Goal: Task Accomplishment & Management: Manage account settings

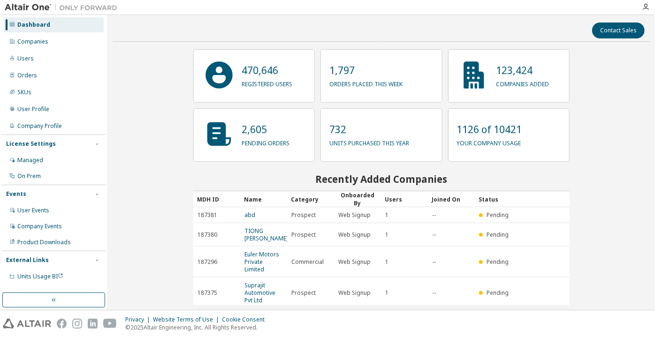
click at [43, 22] on div "Dashboard" at bounding box center [33, 25] width 33 height 8
click at [81, 47] on div "Companies" at bounding box center [54, 41] width 100 height 15
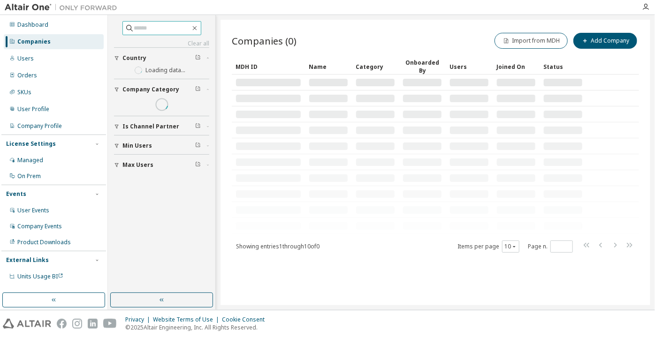
click at [142, 27] on input "text" at bounding box center [162, 27] width 56 height 9
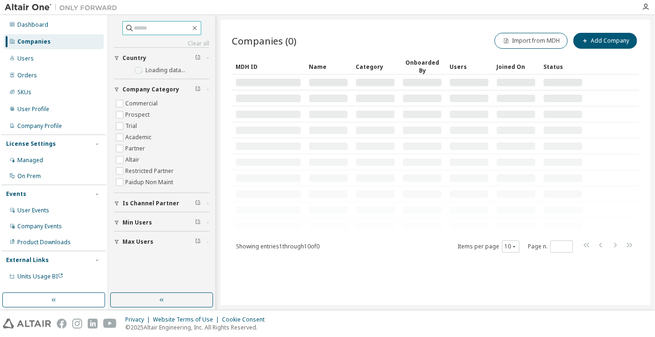
paste input "**********"
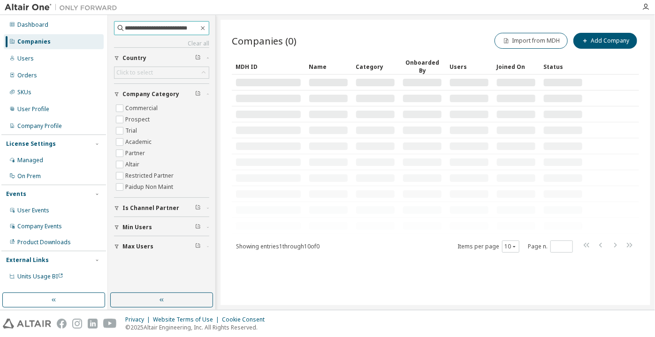
type input "**********"
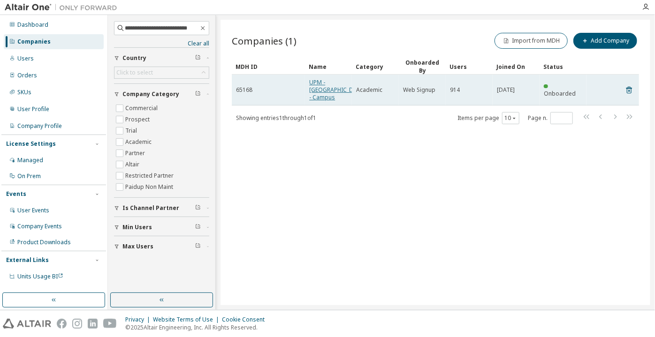
click at [333, 92] on link "UPM - Universidad Politécnica de Madrid - Campus" at bounding box center [337, 89] width 56 height 23
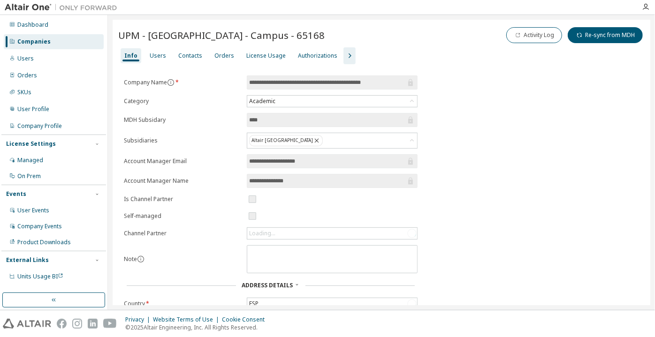
click at [343, 64] on button "button" at bounding box center [349, 55] width 12 height 17
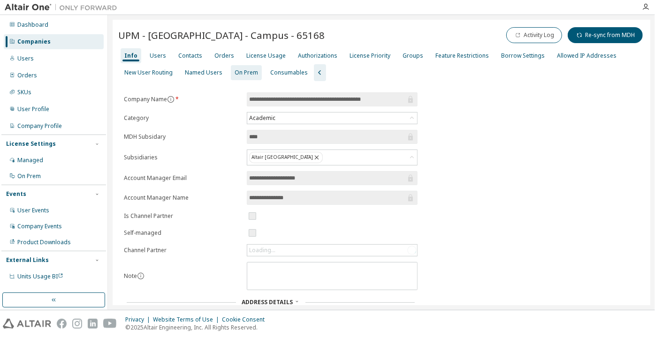
click at [235, 76] on div "On Prem" at bounding box center [246, 73] width 23 height 8
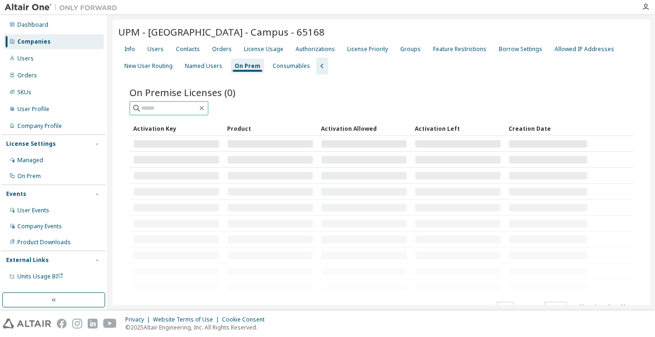
drag, startPoint x: 166, startPoint y: 132, endPoint x: 158, endPoint y: 121, distance: 13.9
click at [166, 132] on div "On Premise Licenses (0) Clear Load Save Save As Field Operator Value Select fil…" at bounding box center [381, 200] width 504 height 229
click at [158, 113] on input "text" at bounding box center [169, 108] width 56 height 9
paste input "**********"
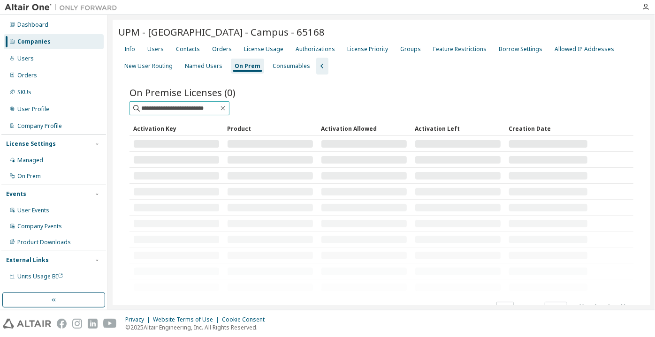
type input "**********"
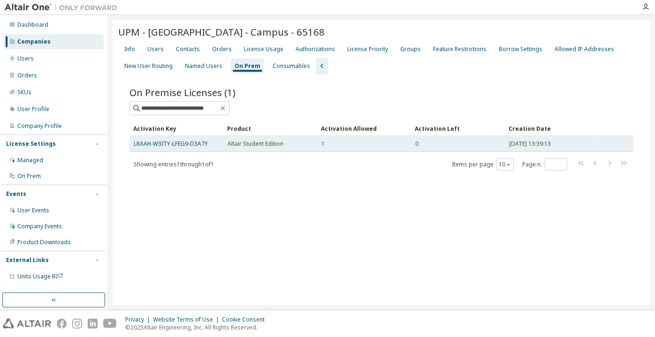
click at [186, 136] on td "LRAAH-W3ITY-LFEG9-D3A7Y" at bounding box center [176, 144] width 94 height 16
click at [184, 140] on link "LRAAH-W3ITY-LFEG9-D3A7Y" at bounding box center [171, 144] width 74 height 8
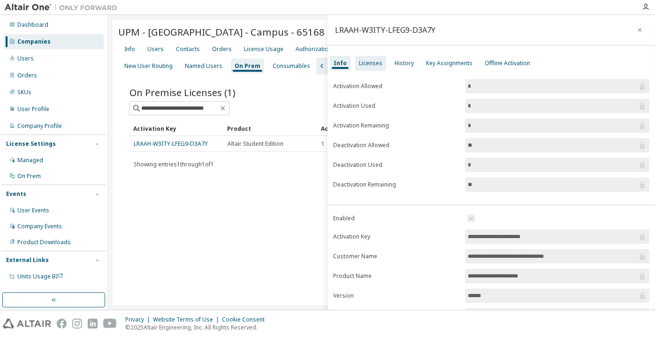
click at [364, 65] on div "Licenses" at bounding box center [370, 64] width 23 height 8
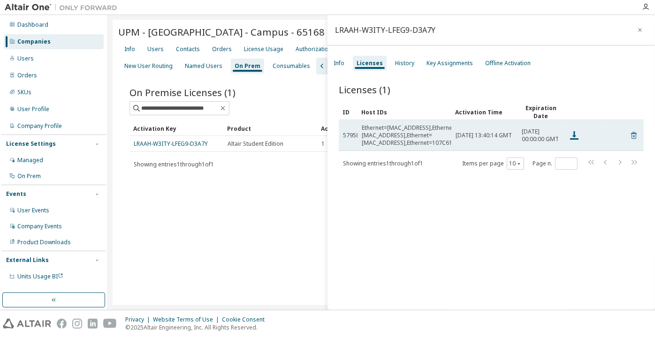
click at [630, 132] on icon at bounding box center [633, 135] width 8 height 11
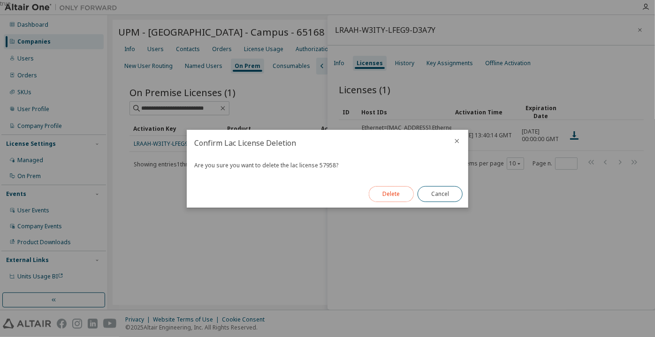
click at [398, 190] on button "Delete" at bounding box center [391, 194] width 45 height 16
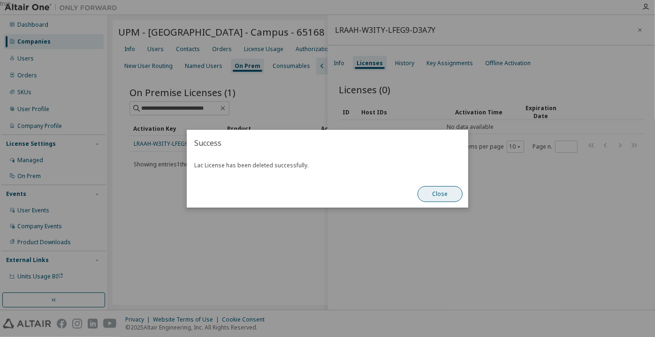
click at [431, 186] on div "Close" at bounding box center [440, 194] width 56 height 27
click at [434, 190] on button "Close" at bounding box center [439, 194] width 45 height 16
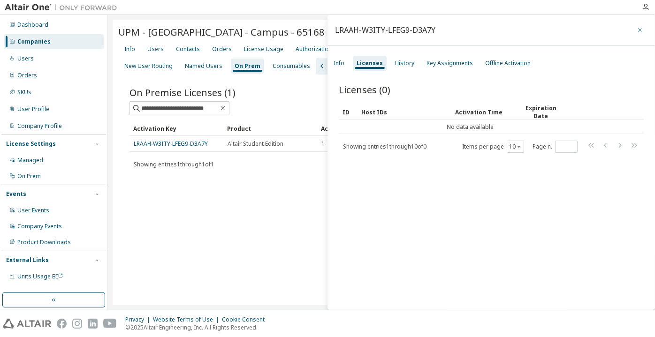
click at [634, 35] on button "button" at bounding box center [639, 30] width 15 height 15
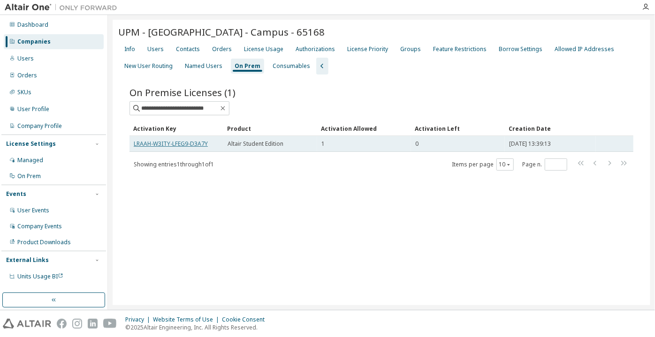
click at [196, 144] on link "LRAAH-W3ITY-LFEG9-D3A7Y" at bounding box center [171, 144] width 74 height 8
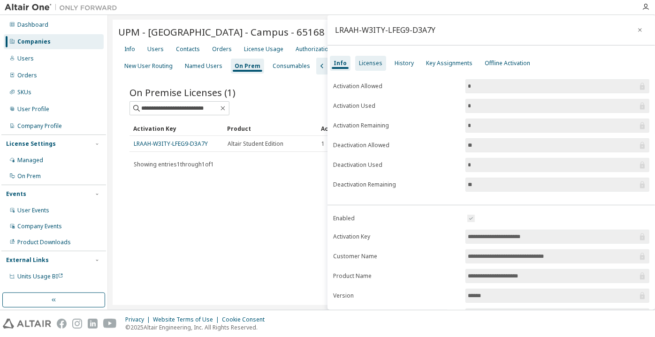
click at [366, 67] on div "Licenses" at bounding box center [370, 64] width 23 height 8
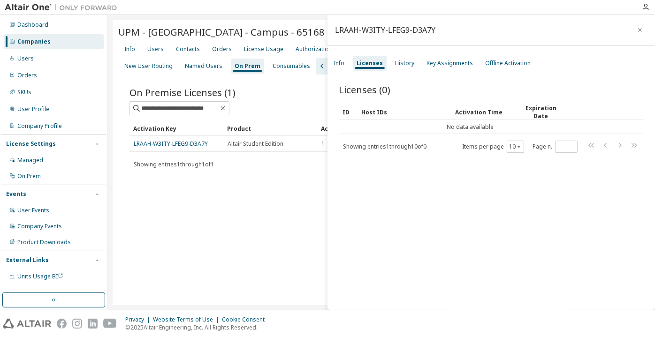
click at [637, 29] on button "button" at bounding box center [639, 30] width 15 height 15
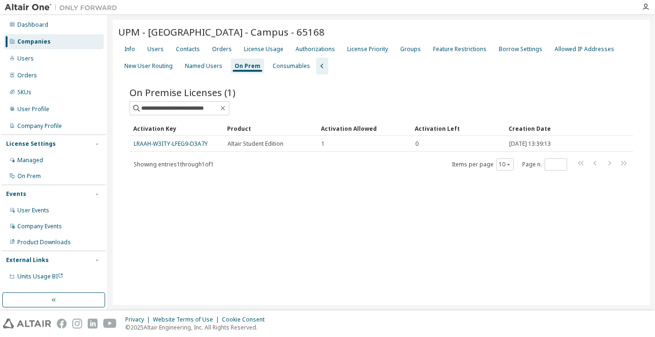
click at [80, 41] on div "Companies" at bounding box center [54, 41] width 100 height 15
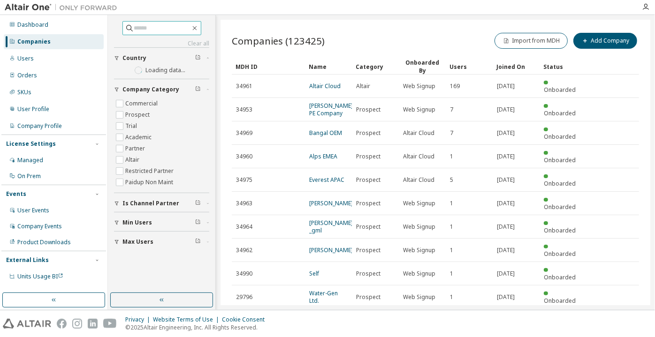
click at [143, 29] on input "text" at bounding box center [162, 27] width 56 height 9
paste input "**********"
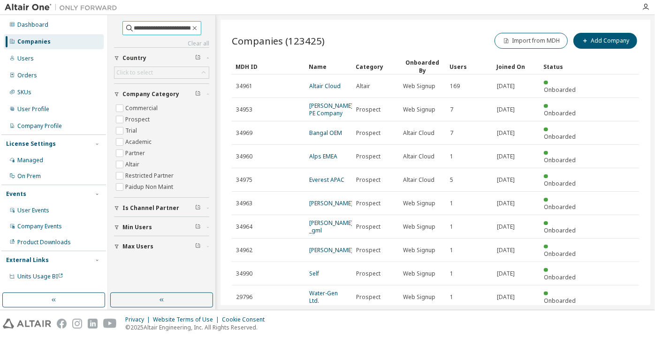
type input "**********"
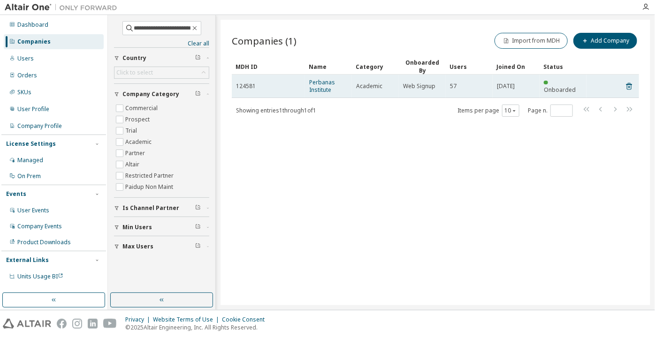
click at [316, 94] on td "Perbanas Institute" at bounding box center [328, 86] width 47 height 23
click at [316, 92] on link "Perbanas Institute" at bounding box center [322, 85] width 26 height 15
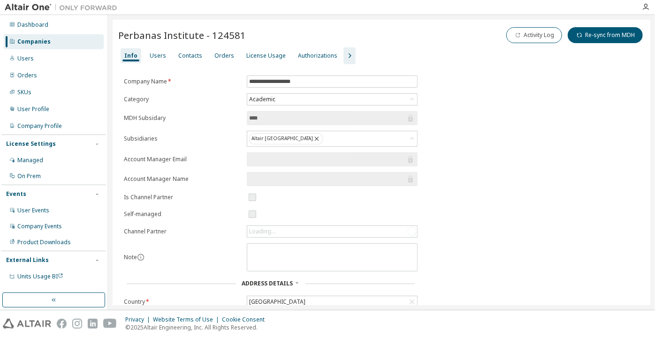
click at [345, 54] on icon "button" at bounding box center [349, 55] width 11 height 11
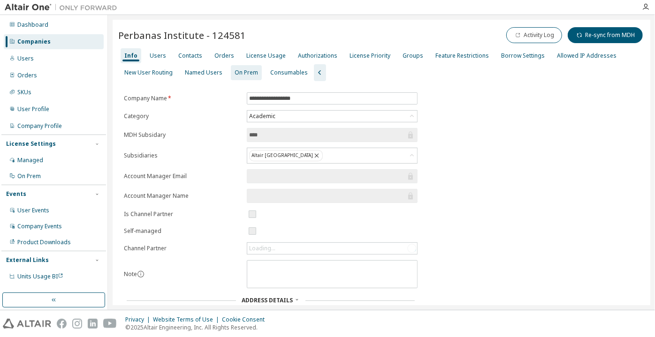
click at [235, 73] on div "On Prem" at bounding box center [246, 73] width 23 height 8
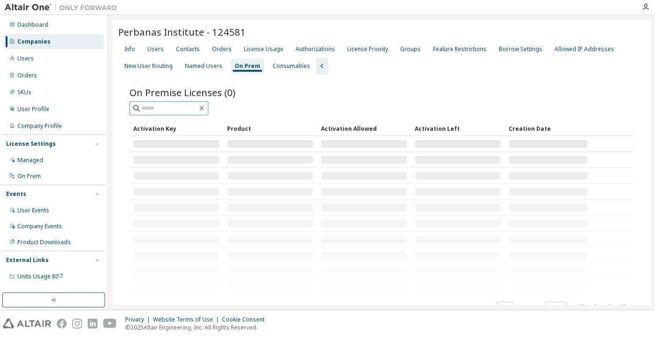
click at [173, 106] on input "text" at bounding box center [169, 108] width 56 height 9
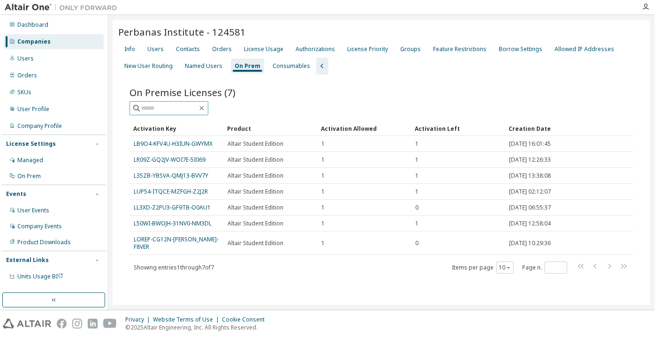
paste input "**********"
type input "**********"
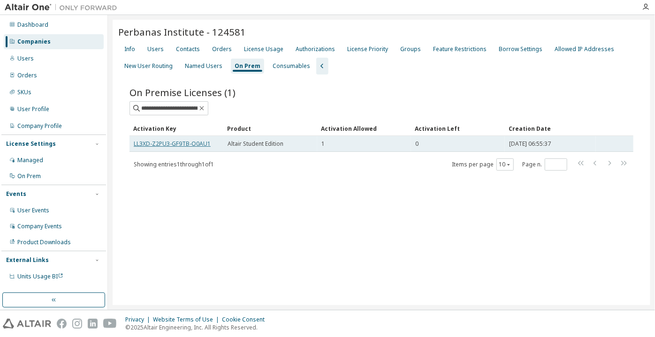
click at [159, 144] on link "LL3XD-Z2PU3-GF9TB-O0AU1" at bounding box center [172, 144] width 77 height 8
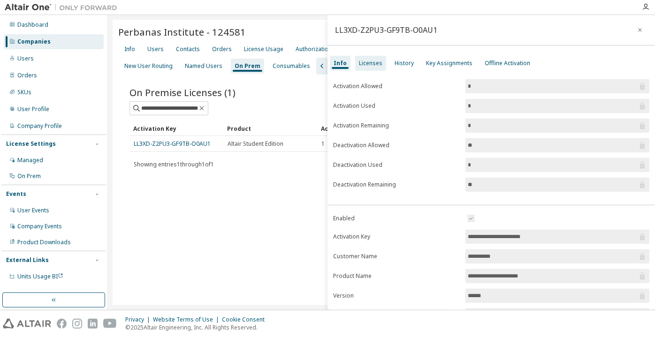
click at [361, 65] on div "Licenses" at bounding box center [370, 64] width 23 height 8
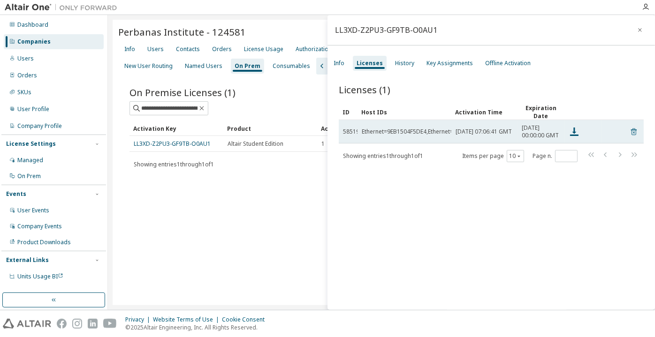
click at [629, 135] on icon at bounding box center [633, 131] width 8 height 11
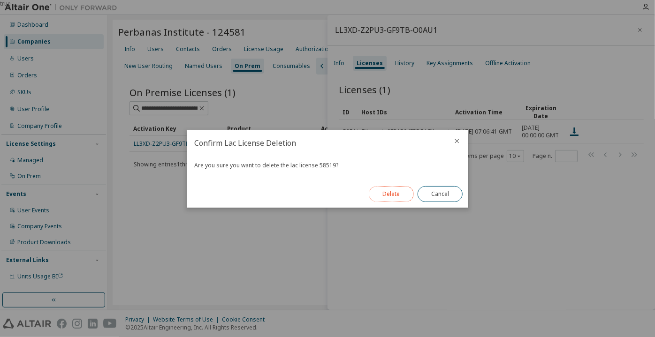
click at [397, 197] on button "Delete" at bounding box center [391, 194] width 45 height 16
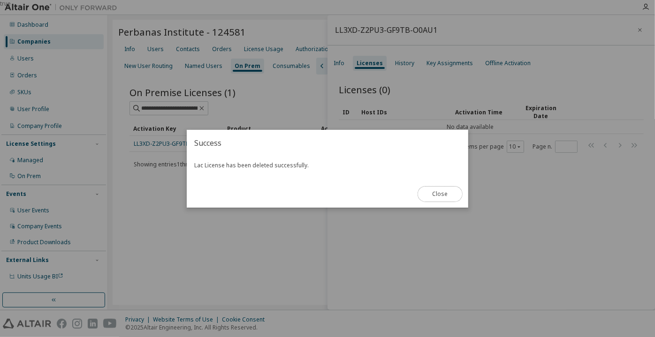
drag, startPoint x: 436, startPoint y: 195, endPoint x: 393, endPoint y: 214, distance: 47.1
click at [434, 195] on button "Close" at bounding box center [439, 194] width 45 height 16
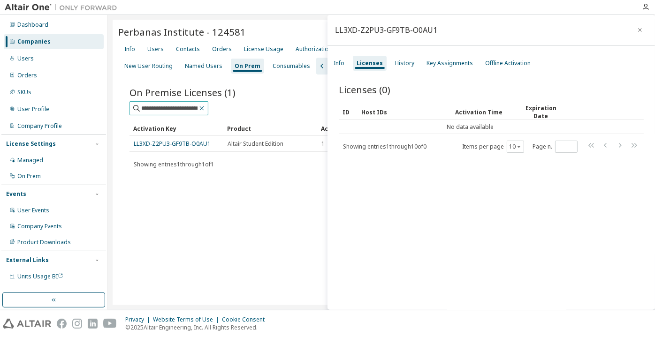
click at [205, 108] on icon "button" at bounding box center [202, 109] width 8 height 8
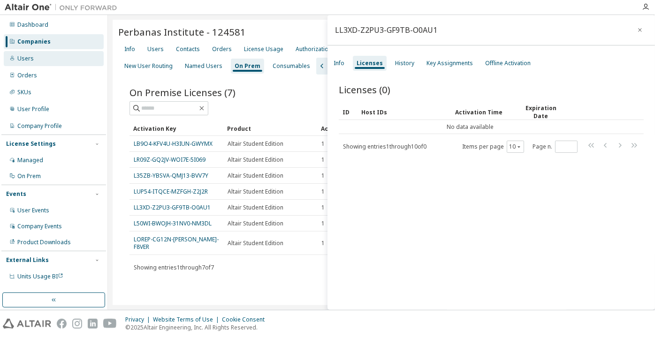
click at [71, 51] on div "Users" at bounding box center [54, 58] width 100 height 15
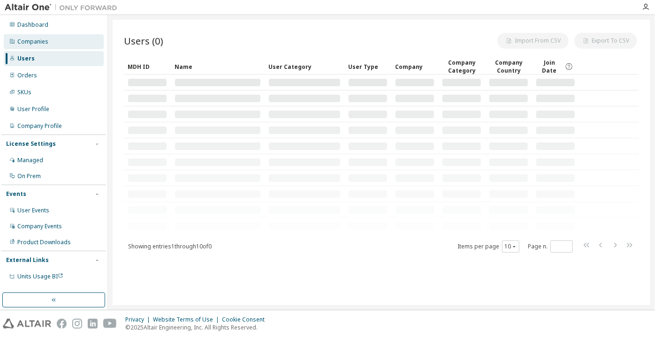
click at [71, 42] on div "Companies" at bounding box center [54, 41] width 100 height 15
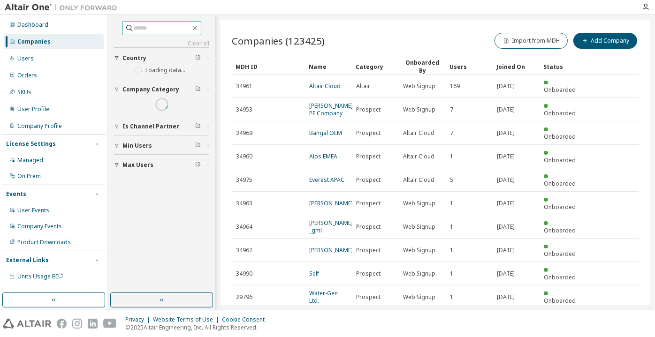
click at [140, 33] on span at bounding box center [161, 28] width 79 height 14
click at [143, 27] on input "text" at bounding box center [162, 27] width 56 height 9
paste input "**********"
type input "**********"
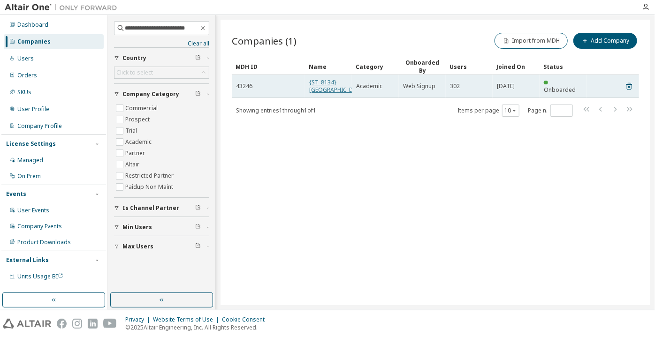
click at [330, 92] on link "{ST_8134} KLE Technological University" at bounding box center [337, 85] width 56 height 15
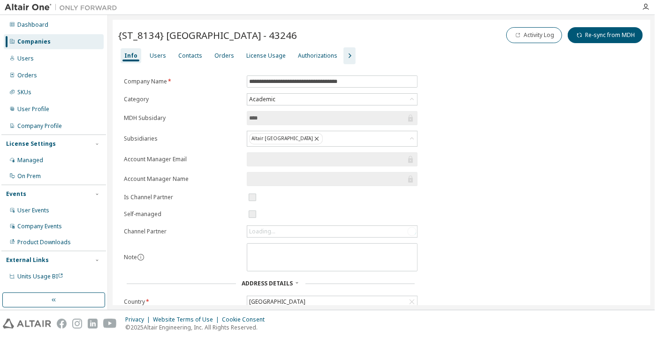
click at [334, 58] on div "Info Users Contacts Orders License Usage Authorizations" at bounding box center [381, 55] width 526 height 17
click at [344, 60] on icon "button" at bounding box center [349, 55] width 11 height 11
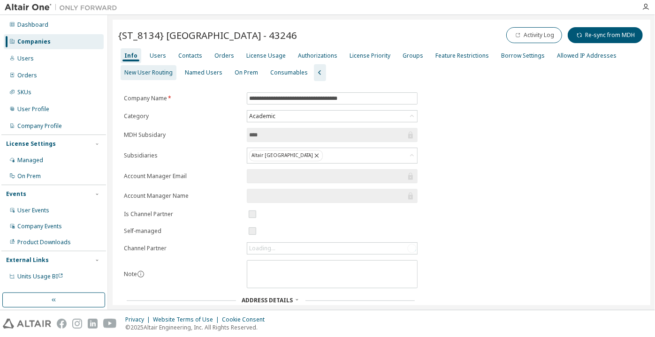
click at [159, 75] on div "New User Routing" at bounding box center [148, 73] width 48 height 8
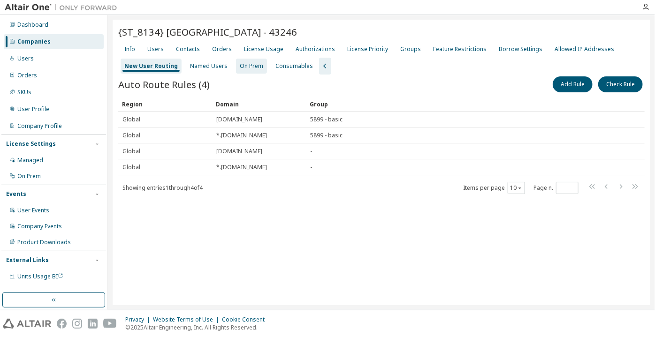
click at [239, 72] on div "On Prem" at bounding box center [251, 66] width 31 height 15
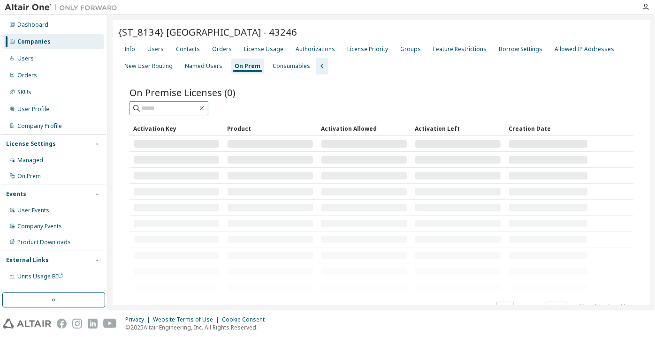
click at [203, 102] on span at bounding box center [168, 108] width 79 height 14
click at [197, 106] on input "text" at bounding box center [169, 108] width 56 height 9
paste input "**********"
type input "**********"
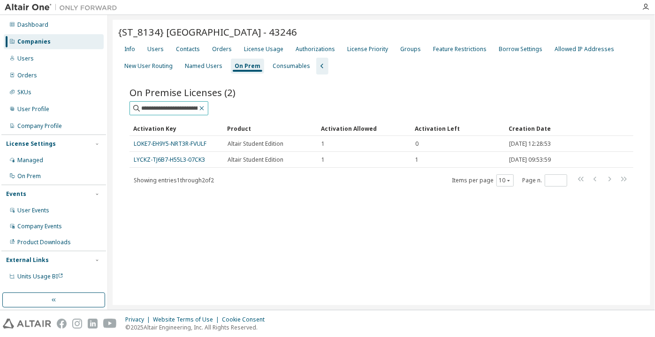
click at [206, 110] on button "button" at bounding box center [201, 108] width 8 height 8
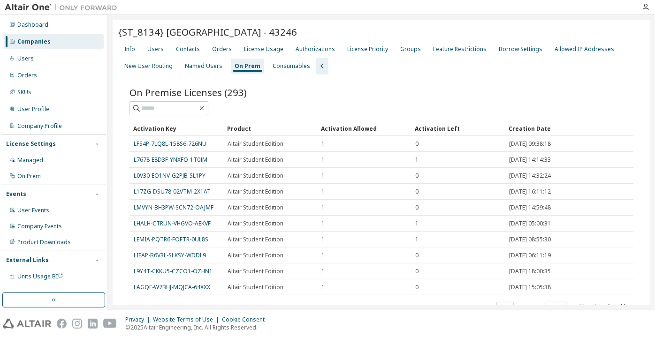
click at [80, 36] on div "Companies" at bounding box center [54, 41] width 100 height 15
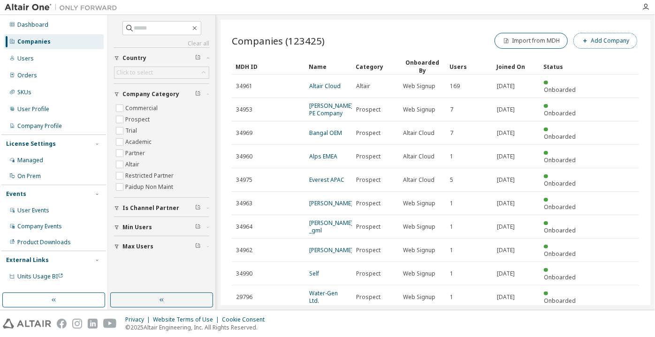
click at [597, 41] on button "Add Company" at bounding box center [605, 41] width 64 height 16
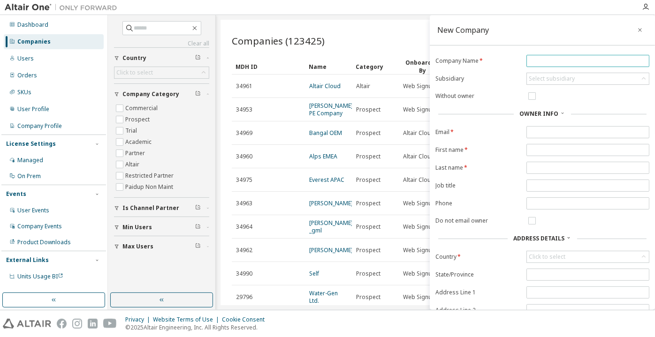
click at [541, 59] on input "text" at bounding box center [588, 61] width 118 height 8
type input "***"
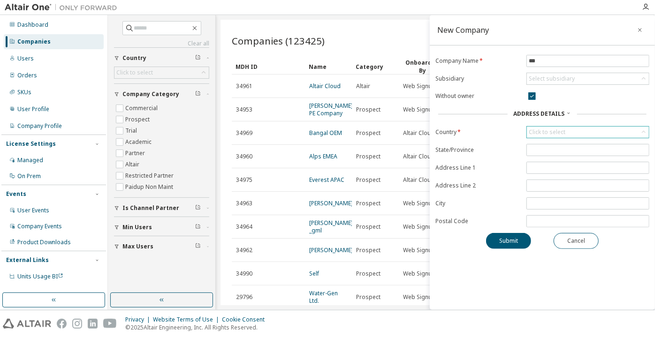
click at [546, 133] on div "Click to select" at bounding box center [547, 133] width 37 height 8
click at [555, 146] on input "text" at bounding box center [588, 144] width 98 height 9
type input "*"
type input "***"
click at [643, 148] on span at bounding box center [641, 144] width 8 height 8
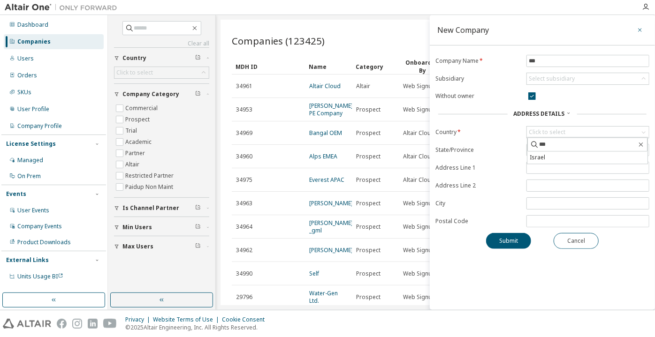
click at [642, 31] on icon "button" at bounding box center [640, 30] width 7 height 8
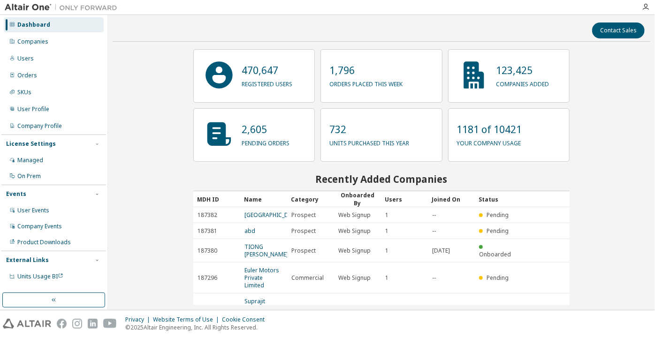
click at [51, 32] on div "Dashboard" at bounding box center [54, 24] width 100 height 15
click at [48, 42] on div "Companies" at bounding box center [54, 41] width 100 height 15
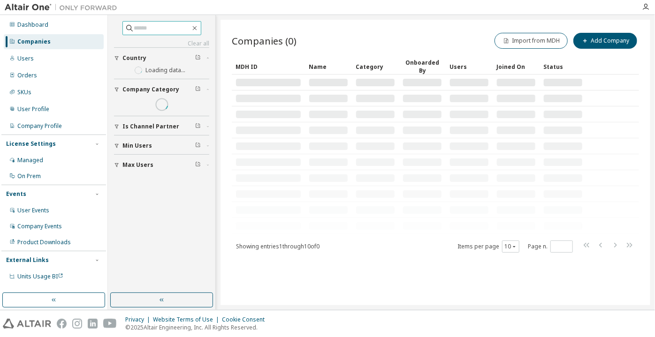
click at [164, 21] on span at bounding box center [161, 28] width 79 height 14
click at [163, 26] on input "text" at bounding box center [162, 27] width 56 height 9
type input "***"
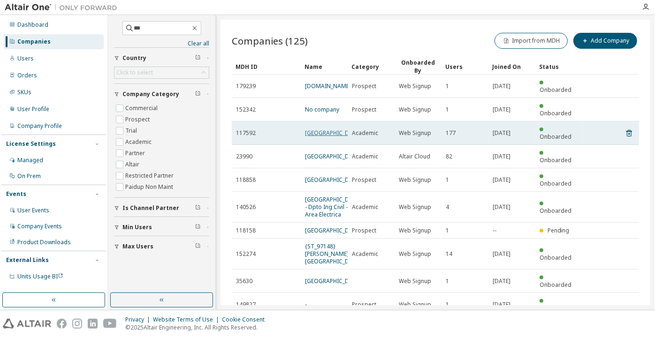
click at [313, 129] on link "Universidad de Alicante" at bounding box center [333, 133] width 56 height 8
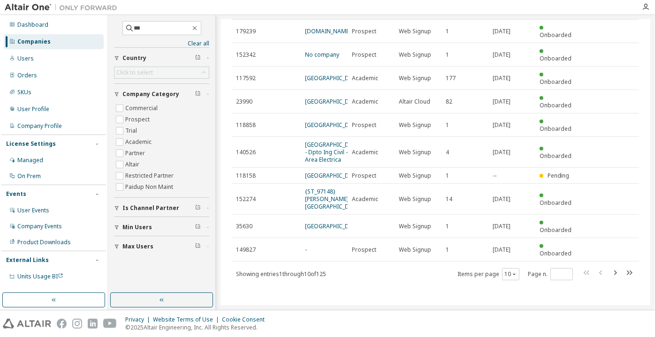
scroll to position [85, 0]
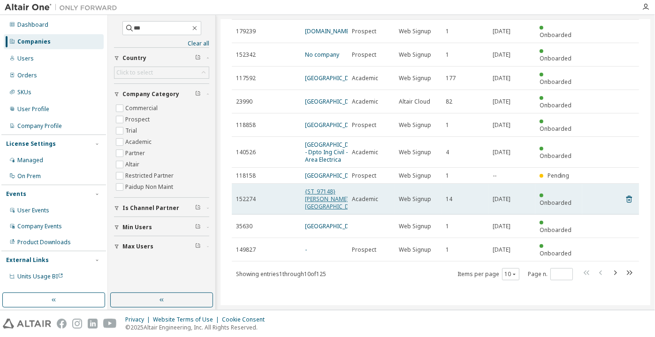
click at [323, 205] on link "{ST_97148} Taras Shevchenko National University of Kyiv" at bounding box center [333, 199] width 56 height 23
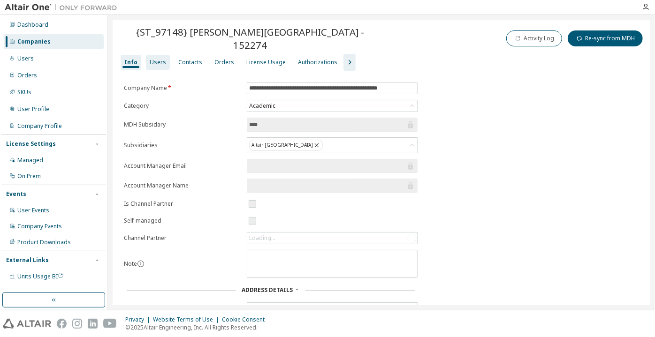
drag, startPoint x: 160, startPoint y: 66, endPoint x: 154, endPoint y: 69, distance: 6.7
click at [160, 66] on div "Users" at bounding box center [158, 62] width 24 height 15
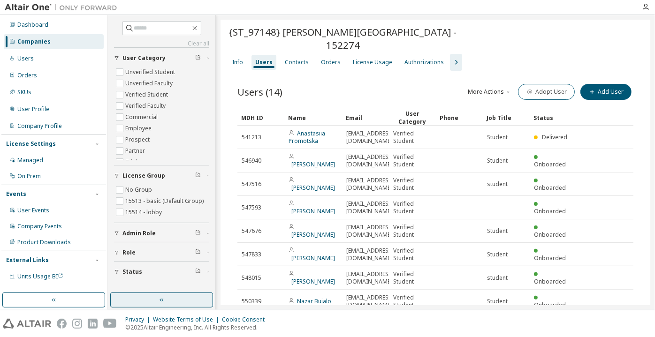
click at [202, 294] on button "button" at bounding box center [161, 300] width 103 height 15
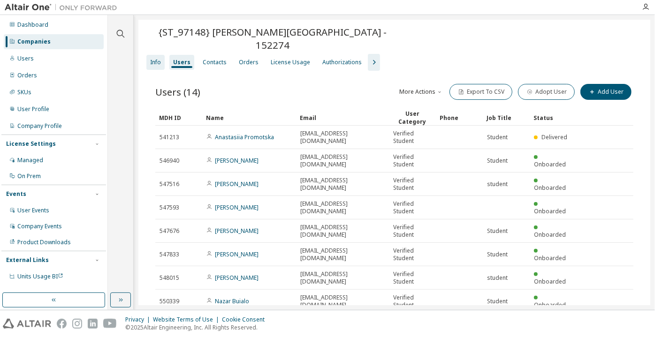
click at [157, 59] on div "Info" at bounding box center [155, 63] width 11 height 8
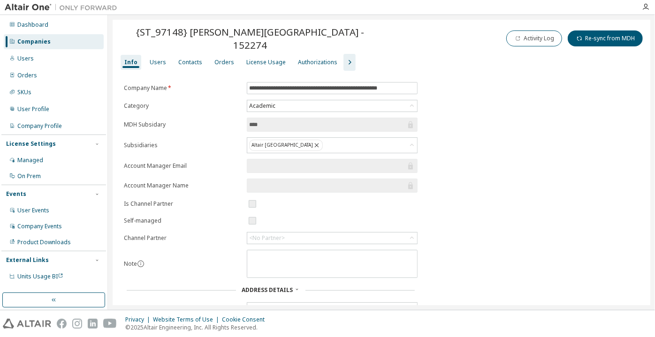
click at [37, 38] on div "Companies" at bounding box center [33, 42] width 33 height 8
